Goal: Find specific page/section: Find specific page/section

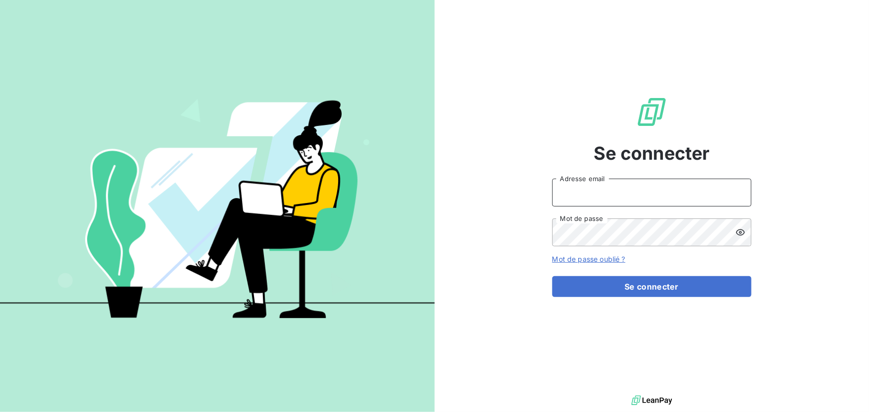
click at [623, 185] on input "Adresse email" at bounding box center [651, 193] width 199 height 28
type input "[EMAIL_ADDRESS][PERSON_NAME][DOMAIN_NAME]"
click at [552, 276] on button "Se connecter" at bounding box center [651, 286] width 199 height 21
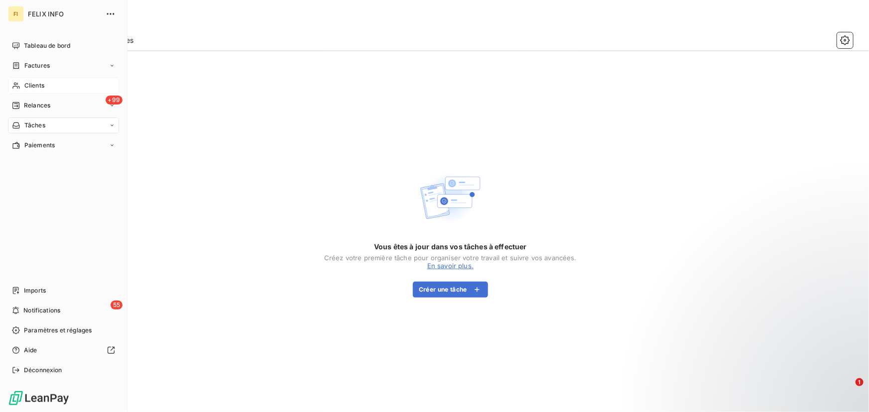
click at [24, 82] on div "Clients" at bounding box center [63, 86] width 111 height 16
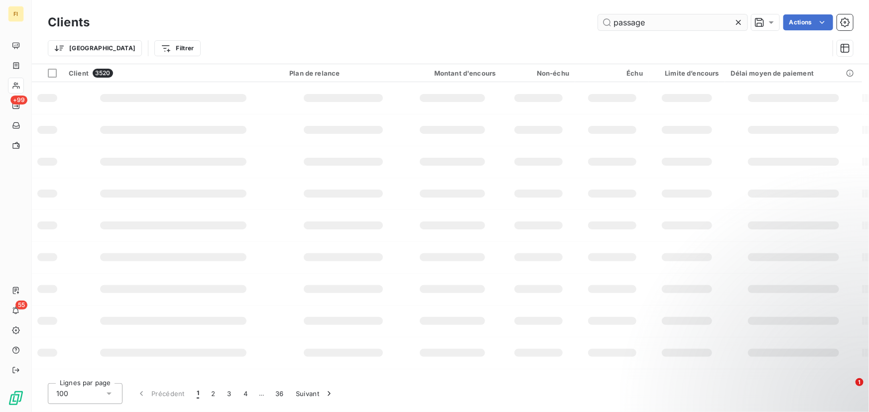
type input "passage"
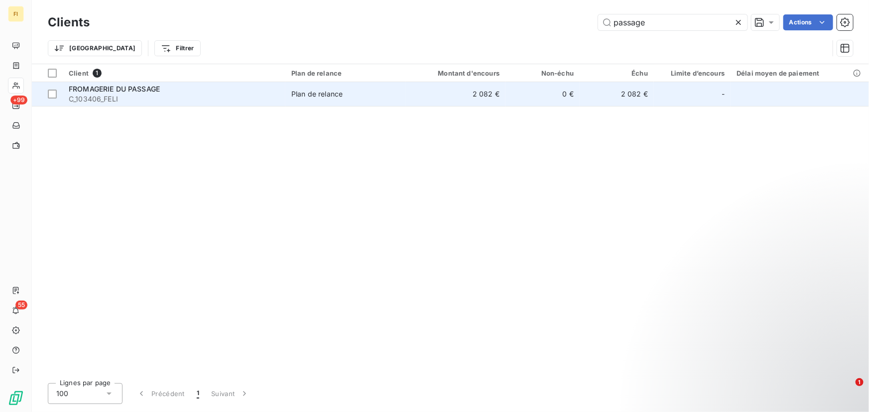
click at [151, 87] on span "FROMAGERIE DU PASSAGE" at bounding box center [114, 89] width 91 height 8
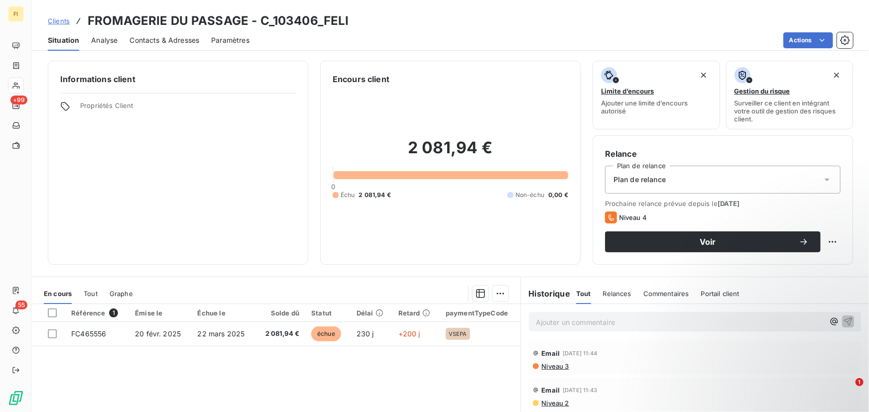
click at [607, 296] on span "Relances" at bounding box center [617, 294] width 28 height 8
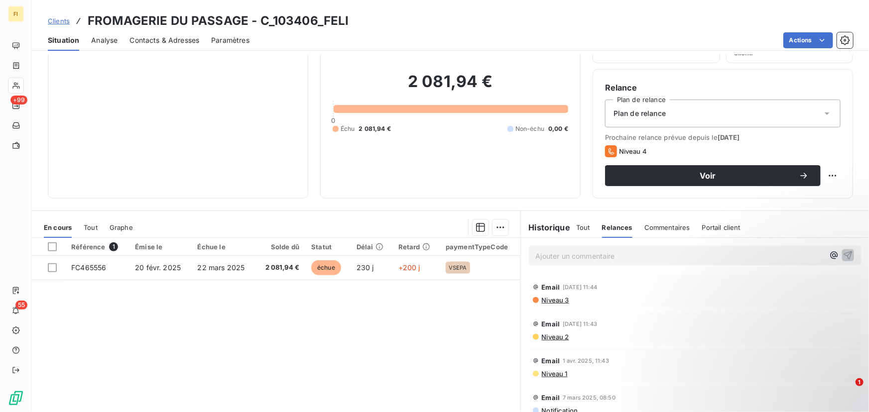
scroll to position [45, 0]
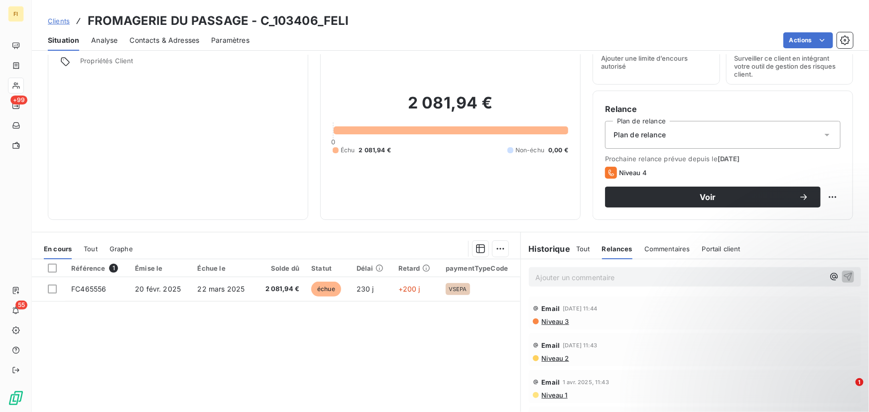
click at [666, 249] on span "Commentaires" at bounding box center [668, 249] width 46 height 8
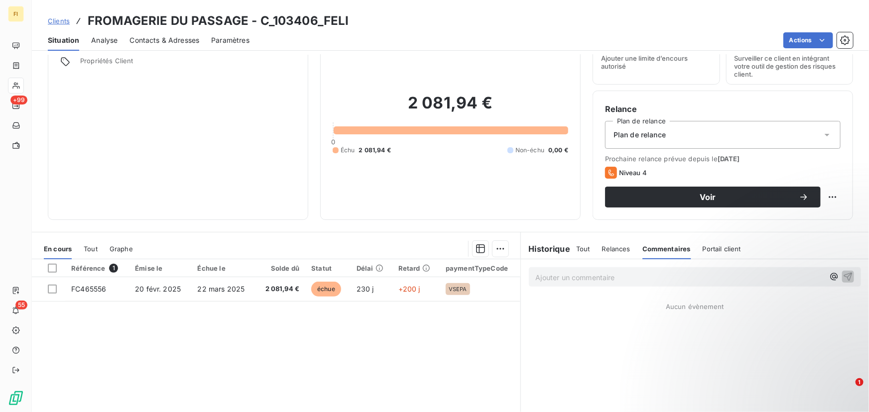
click at [717, 253] on div "Portail client" at bounding box center [722, 249] width 38 height 21
